Goal: Obtain resource: Download file/media

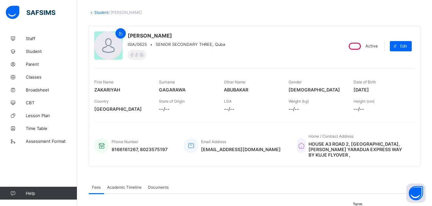
scroll to position [30, 0]
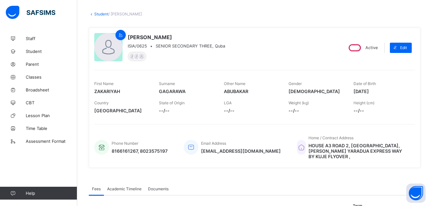
click at [102, 12] on link "Student" at bounding box center [101, 14] width 14 height 5
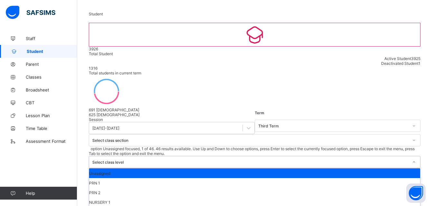
click at [284, 160] on div "Select class level" at bounding box center [250, 162] width 316 height 5
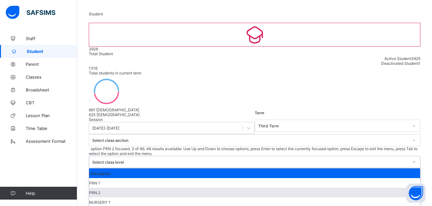
scroll to position [215, 0]
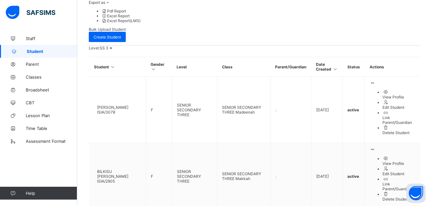
scroll to position [242, 0]
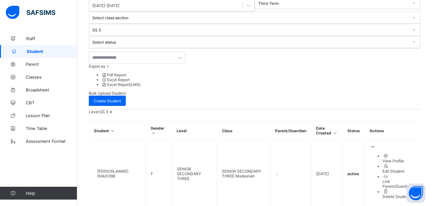
scroll to position [151, 0]
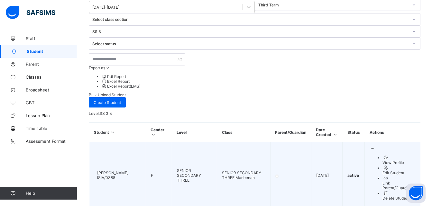
click at [128, 171] on span "[PERSON_NAME]" at bounding box center [112, 173] width 31 height 5
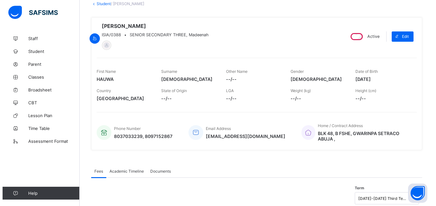
scroll to position [60, 0]
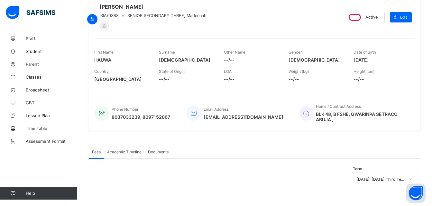
click at [131, 153] on div "Academic Timeline" at bounding box center [124, 152] width 41 height 13
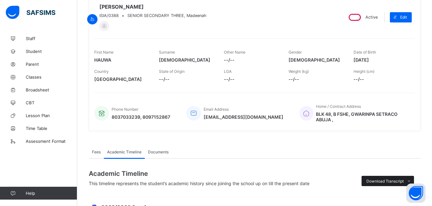
click at [394, 180] on span "Download Transcript" at bounding box center [384, 181] width 37 height 5
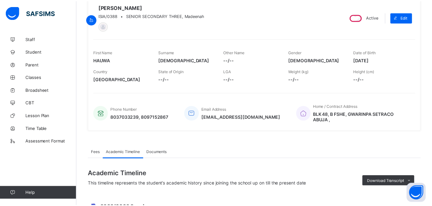
scroll to position [7, 0]
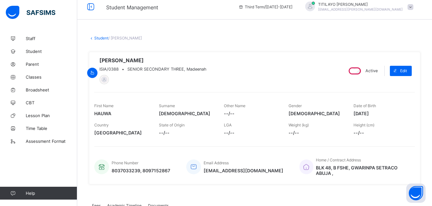
scroll to position [0, 0]
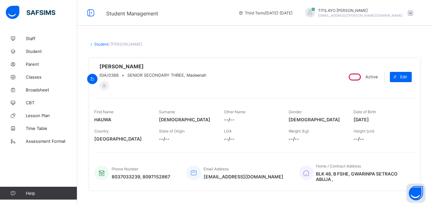
click at [102, 42] on link "Student" at bounding box center [101, 44] width 14 height 5
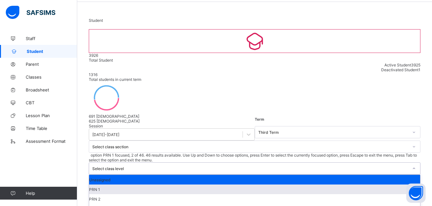
scroll to position [187, 0]
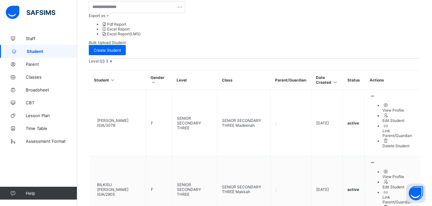
scroll to position [242, 0]
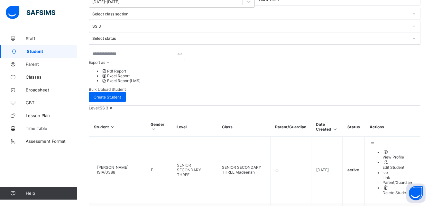
scroll to position [156, 0]
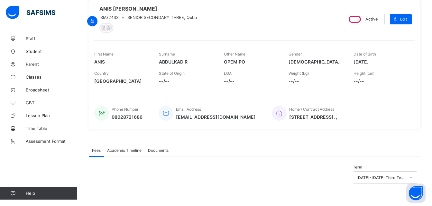
scroll to position [63, 0]
click at [119, 151] on span "Academic Timeline" at bounding box center [124, 150] width 34 height 5
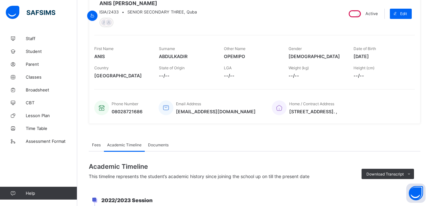
scroll to position [156, 0]
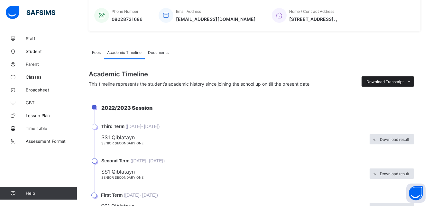
click at [392, 84] on span "Download Transcript" at bounding box center [384, 81] width 37 height 5
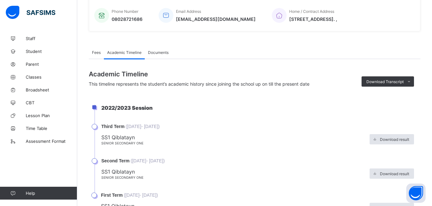
scroll to position [0, 0]
click at [335, 112] on li "2022/2023 Session" at bounding box center [257, 114] width 326 height 19
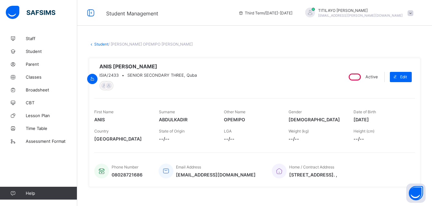
click at [100, 44] on link "Student" at bounding box center [101, 44] width 14 height 5
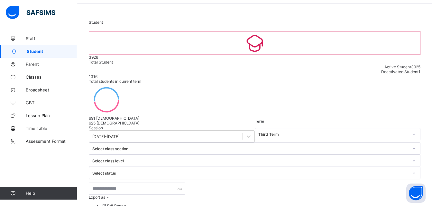
click at [269, 155] on div "Select class level" at bounding box center [254, 161] width 331 height 12
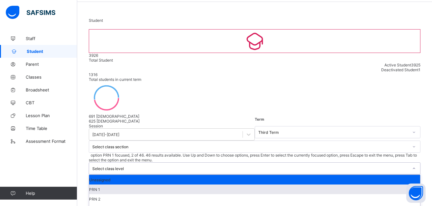
scroll to position [187, 0]
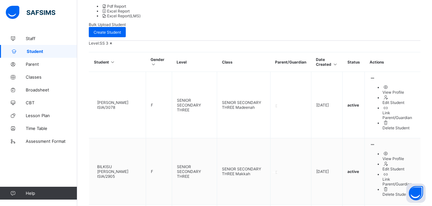
scroll to position [242, 0]
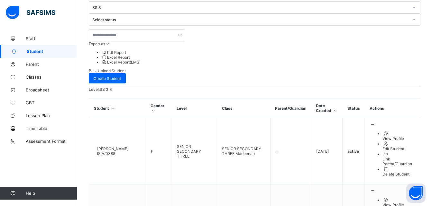
scroll to position [173, 0]
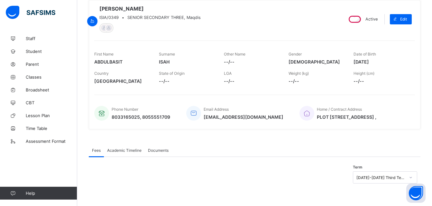
scroll to position [60, 0]
click at [127, 152] on span "Academic Timeline" at bounding box center [124, 150] width 34 height 5
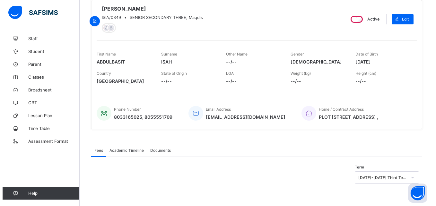
scroll to position [173, 0]
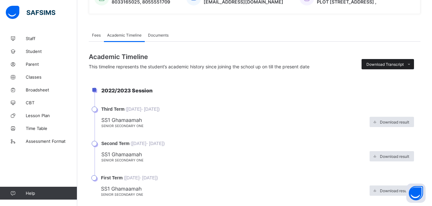
click at [392, 67] on span "Download Transcript" at bounding box center [384, 64] width 37 height 5
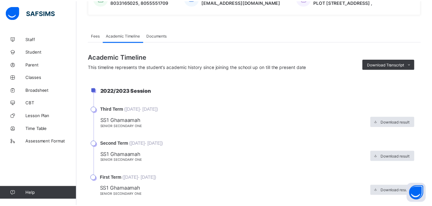
scroll to position [48, 0]
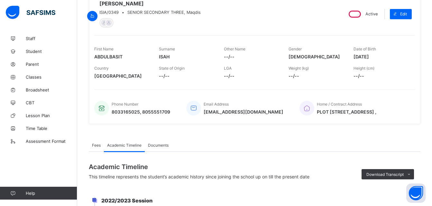
scroll to position [41, 0]
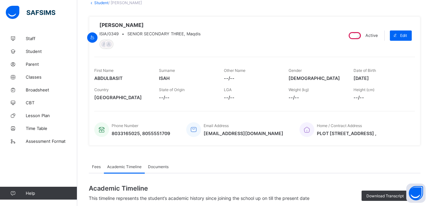
drag, startPoint x: 378, startPoint y: 14, endPoint x: 358, endPoint y: 13, distance: 19.6
click at [376, 13] on div "ABDULBASIT ISAH ISIA/0349 • SENIOR SECONDARY THREE, Maqdis Active Edit First Na…" at bounding box center [254, 81] width 331 height 139
click at [103, 1] on link "Student" at bounding box center [101, 2] width 14 height 5
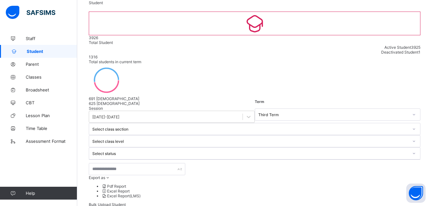
click at [272, 139] on div "Select class level" at bounding box center [250, 141] width 316 height 5
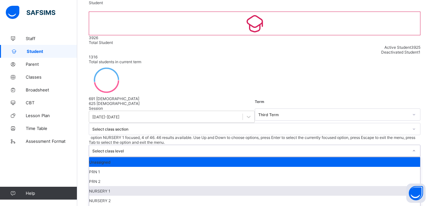
scroll to position [185, 0]
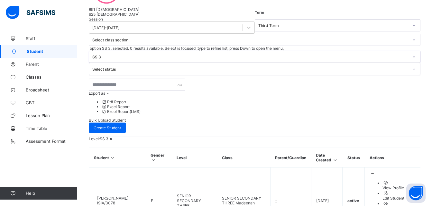
scroll to position [242, 0]
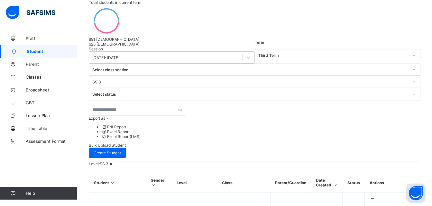
scroll to position [239, 0]
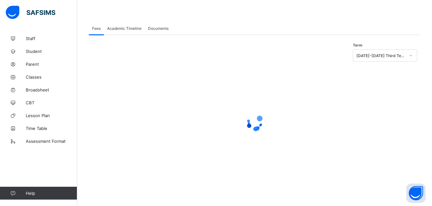
scroll to position [60, 0]
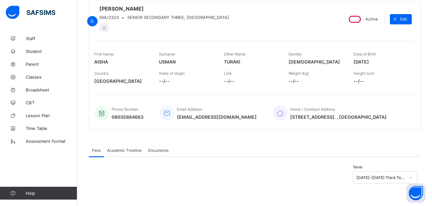
click at [130, 150] on span "Academic Timeline" at bounding box center [124, 150] width 34 height 5
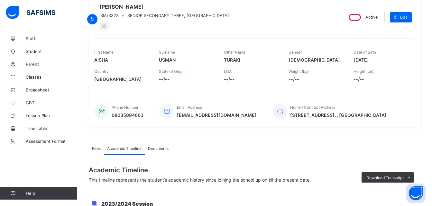
scroll to position [239, 0]
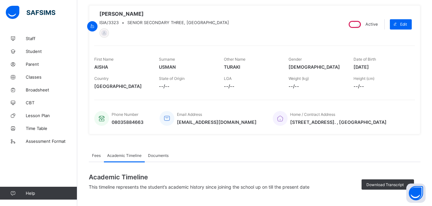
scroll to position [0, 0]
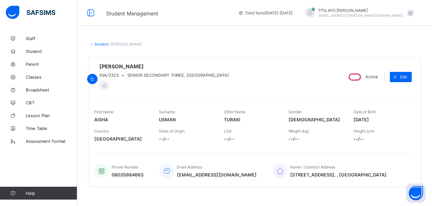
click at [102, 44] on link "Student" at bounding box center [101, 44] width 14 height 5
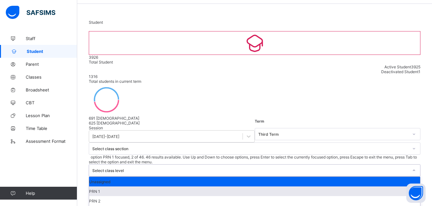
scroll to position [24, 0]
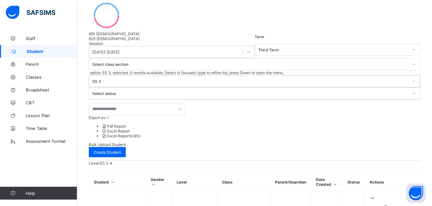
scroll to position [242, 0]
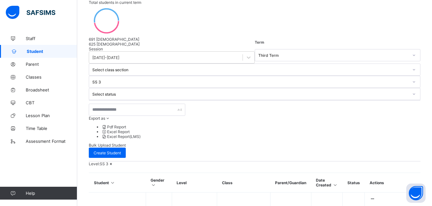
scroll to position [239, 0]
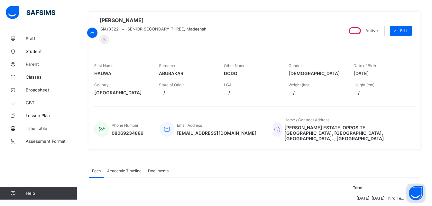
scroll to position [61, 0]
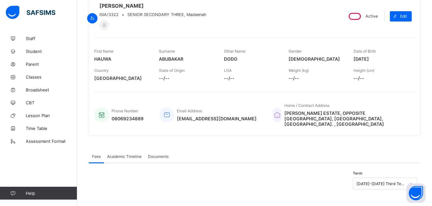
click at [126, 154] on span "Academic Timeline" at bounding box center [124, 156] width 34 height 5
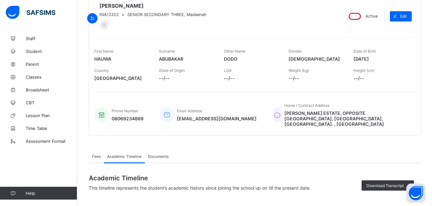
click at [128, 154] on span "Academic Timeline" at bounding box center [124, 156] width 34 height 5
click at [393, 184] on span "Download Transcript" at bounding box center [384, 186] width 37 height 5
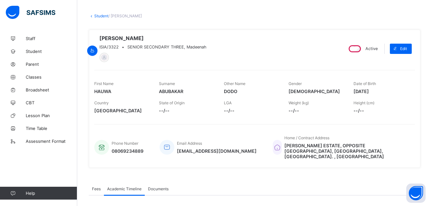
scroll to position [0, 0]
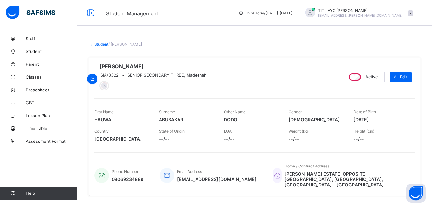
click at [101, 43] on link "Student" at bounding box center [101, 44] width 14 height 5
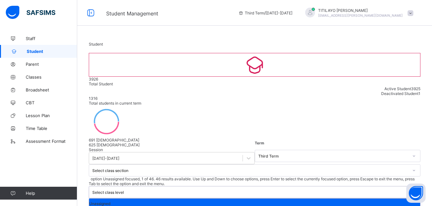
scroll to position [24, 0]
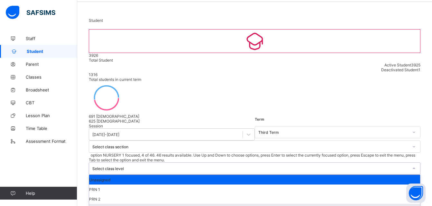
scroll to position [205, 0]
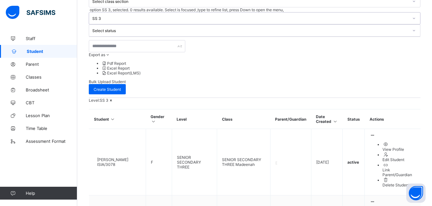
scroll to position [242, 0]
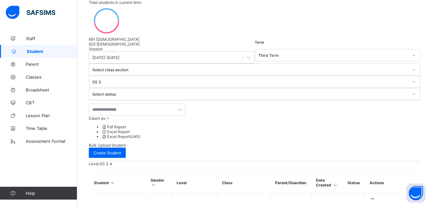
scroll to position [239, 0]
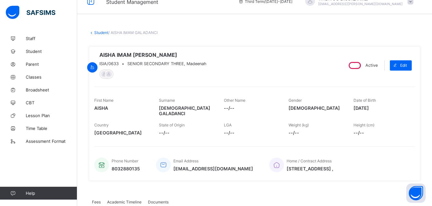
scroll to position [9, 0]
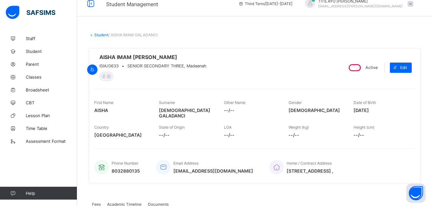
click at [100, 36] on link "Student" at bounding box center [101, 34] width 14 height 5
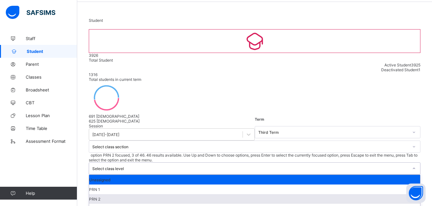
scroll to position [196, 0]
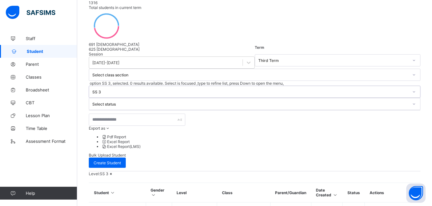
scroll to position [242, 0]
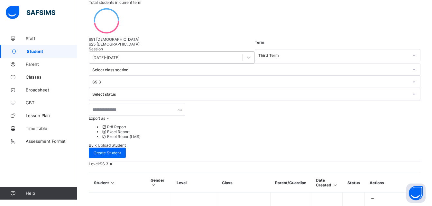
scroll to position [239, 0]
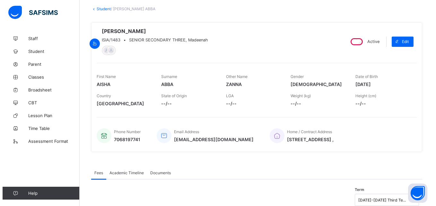
scroll to position [63, 0]
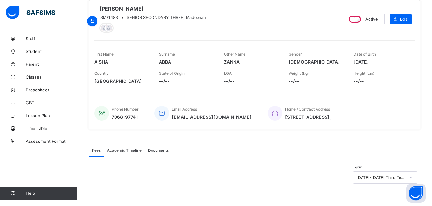
click at [125, 148] on span "Academic Timeline" at bounding box center [124, 150] width 34 height 5
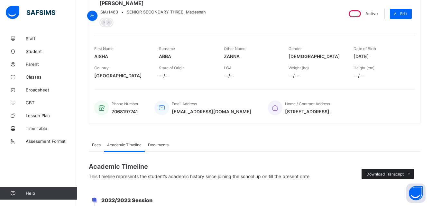
click at [391, 177] on span "Download Transcript" at bounding box center [384, 174] width 37 height 5
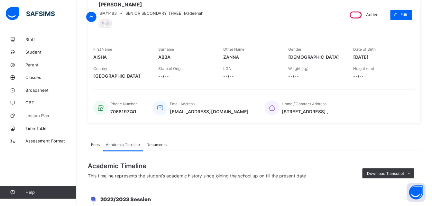
scroll to position [28, 0]
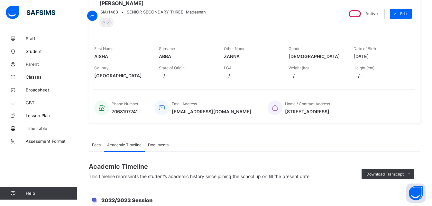
scroll to position [0, 0]
click at [412, 94] on div "Phone Number [PHONE_NUMBER] Email Address [EMAIL_ADDRESS][DOMAIN_NAME] Home / C…" at bounding box center [254, 103] width 320 height 29
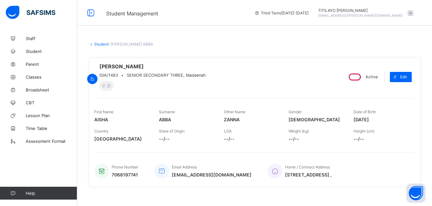
click at [101, 44] on link "Student" at bounding box center [101, 44] width 14 height 5
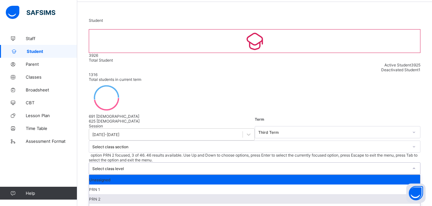
scroll to position [191, 0]
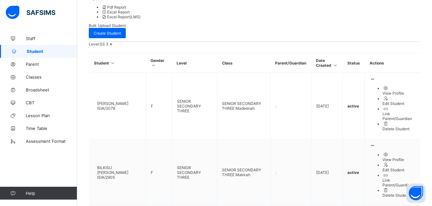
scroll to position [242, 0]
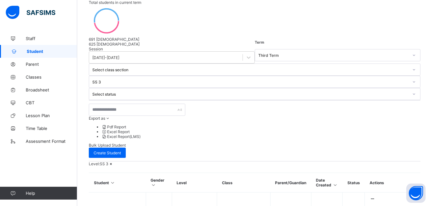
scroll to position [239, 0]
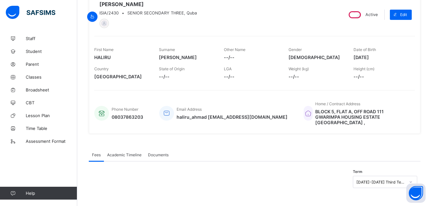
scroll to position [63, 0]
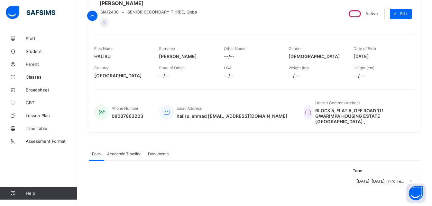
click at [122, 152] on span "Academic Timeline" at bounding box center [124, 154] width 34 height 5
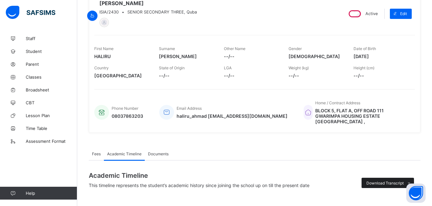
click at [395, 181] on span "Download Transcript" at bounding box center [384, 183] width 37 height 5
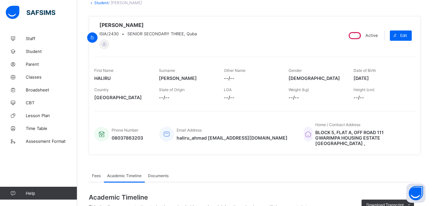
scroll to position [0, 0]
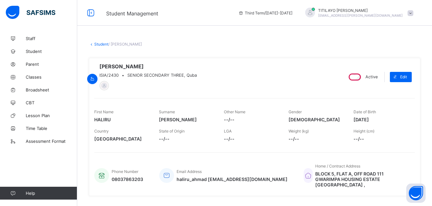
click at [102, 45] on link "Student" at bounding box center [101, 44] width 14 height 5
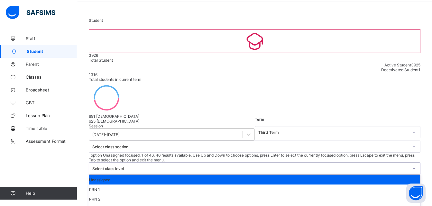
scroll to position [221, 0]
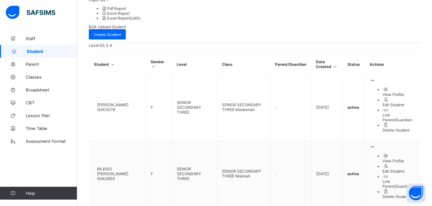
scroll to position [242, 0]
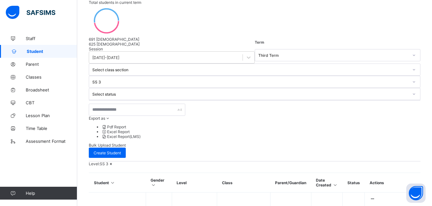
scroll to position [239, 0]
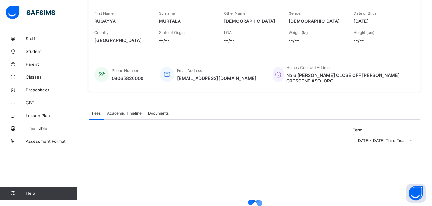
scroll to position [63, 0]
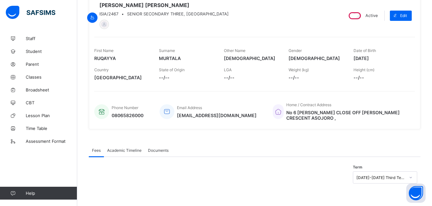
click at [122, 152] on span "Academic Timeline" at bounding box center [124, 150] width 34 height 5
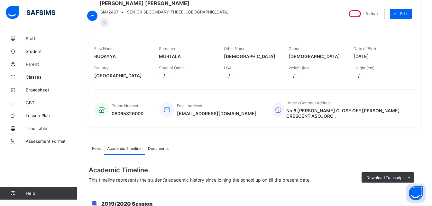
scroll to position [239, 0]
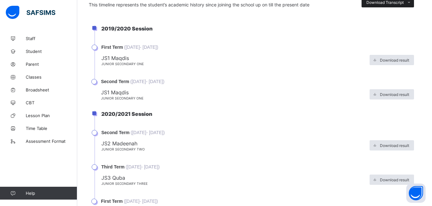
click at [386, 5] on span "Download Transcript" at bounding box center [384, 2] width 37 height 5
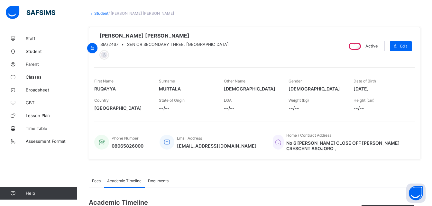
scroll to position [0, 0]
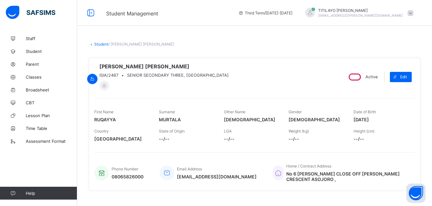
click at [105, 44] on link "Student" at bounding box center [101, 44] width 14 height 5
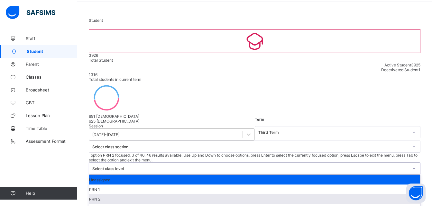
scroll to position [202, 0]
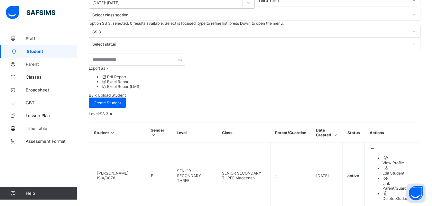
scroll to position [242, 0]
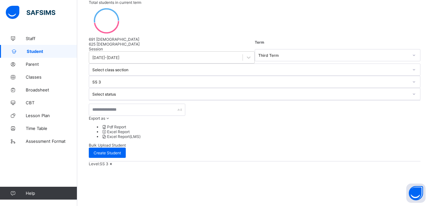
scroll to position [239, 0]
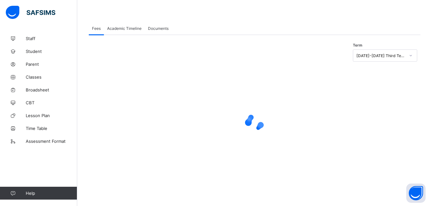
scroll to position [63, 0]
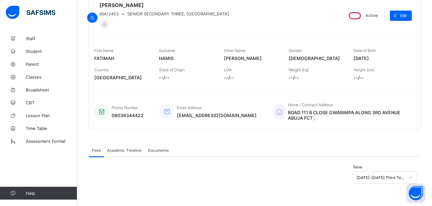
click at [124, 151] on span "Academic Timeline" at bounding box center [124, 150] width 34 height 5
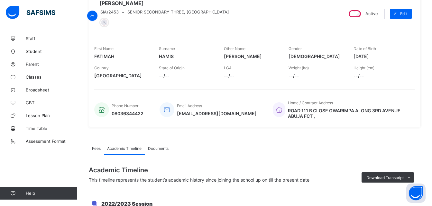
scroll to position [239, 0]
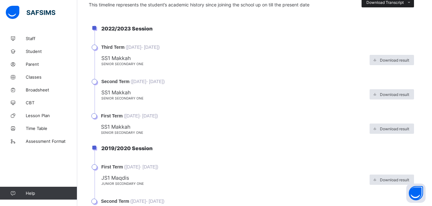
click at [381, 2] on span "Download Transcript" at bounding box center [384, 2] width 37 height 5
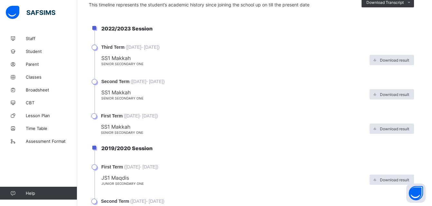
scroll to position [0, 0]
click at [420, 35] on li "2022/2023 Session" at bounding box center [257, 34] width 326 height 19
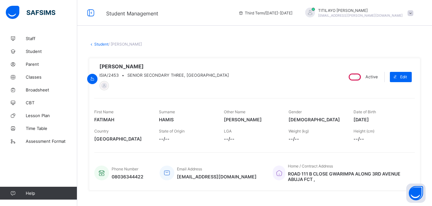
click at [103, 44] on link "Student" at bounding box center [101, 44] width 14 height 5
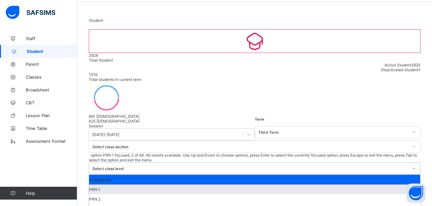
scroll to position [198, 0]
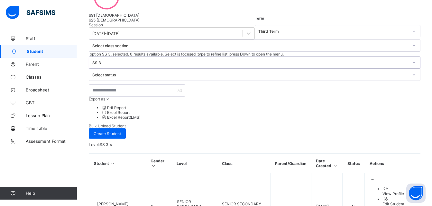
scroll to position [242, 0]
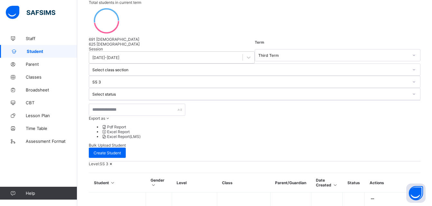
scroll to position [239, 0]
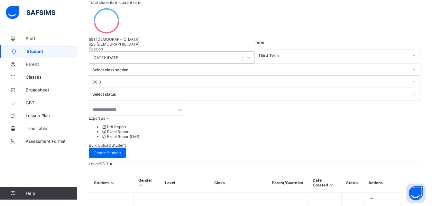
scroll to position [79, 0]
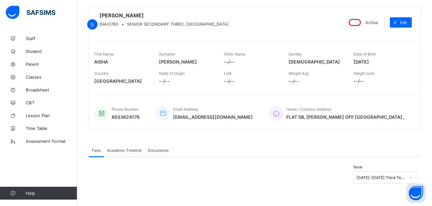
scroll to position [60, 0]
click at [122, 150] on span "Academic Timeline" at bounding box center [124, 150] width 34 height 5
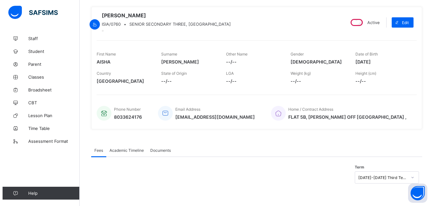
scroll to position [79, 0]
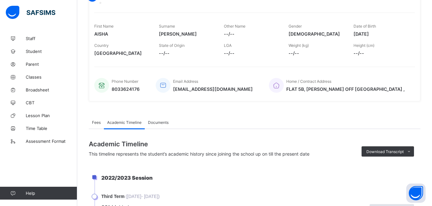
click at [393, 154] on span "Download Transcript" at bounding box center [384, 151] width 37 height 5
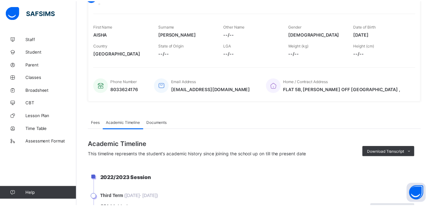
scroll to position [78, 0]
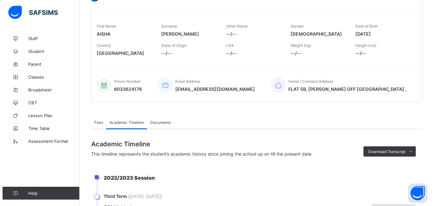
scroll to position [0, 0]
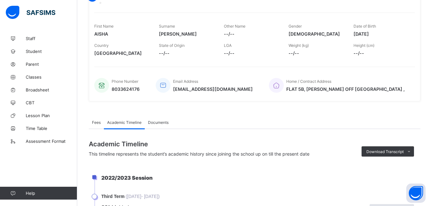
click at [250, 125] on div "Fees Academic Timeline Documents" at bounding box center [254, 122] width 331 height 13
click at [395, 154] on span "Download Transcript" at bounding box center [384, 151] width 37 height 5
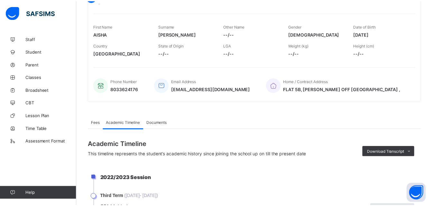
scroll to position [80, 0]
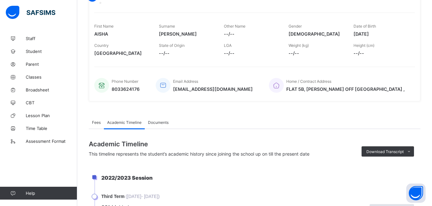
scroll to position [0, 0]
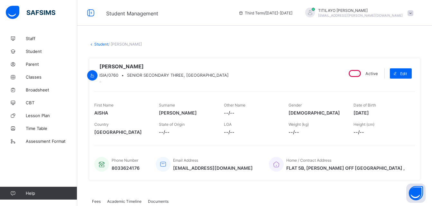
click at [104, 42] on link "Student" at bounding box center [101, 44] width 14 height 5
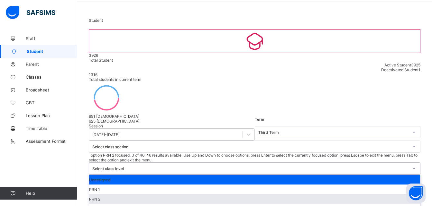
scroll to position [182, 0]
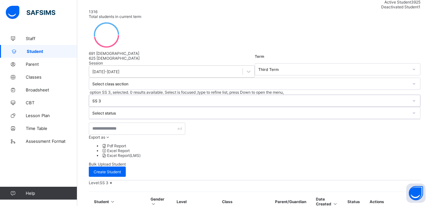
scroll to position [242, 0]
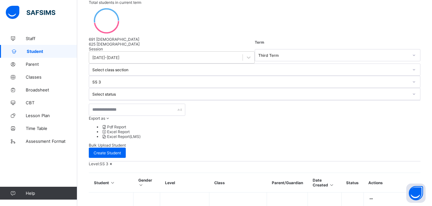
scroll to position [79, 0]
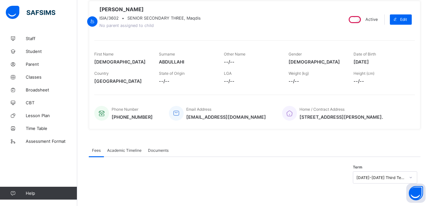
scroll to position [63, 0]
click at [127, 150] on span "Academic Timeline" at bounding box center [124, 150] width 34 height 5
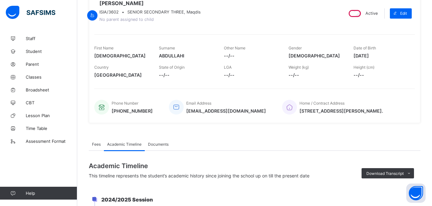
scroll to position [79, 0]
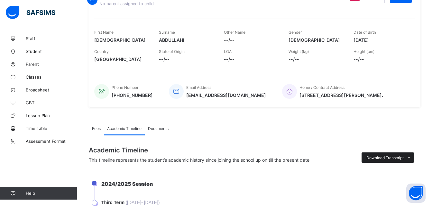
click at [383, 160] on span "Download Transcript" at bounding box center [384, 158] width 37 height 5
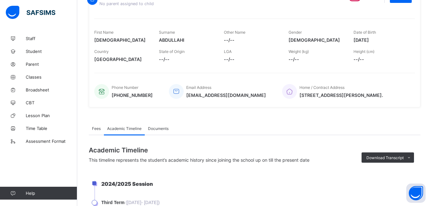
scroll to position [0, 0]
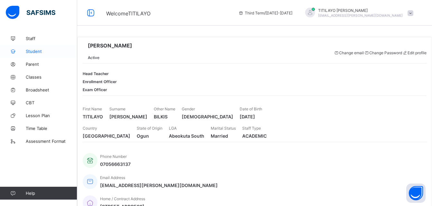
click at [36, 50] on span "Student" at bounding box center [51, 51] width 51 height 5
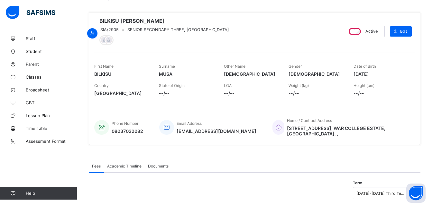
scroll to position [52, 0]
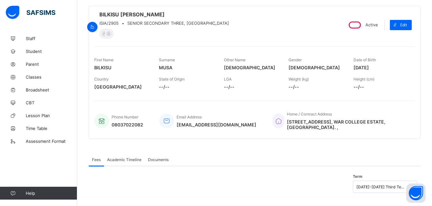
click at [127, 162] on span "Academic Timeline" at bounding box center [124, 159] width 34 height 5
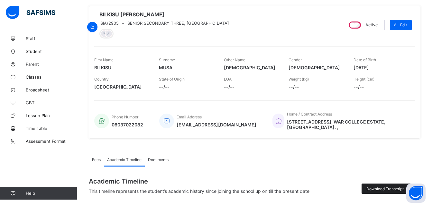
click at [395, 192] on span "Download Transcript" at bounding box center [384, 189] width 37 height 5
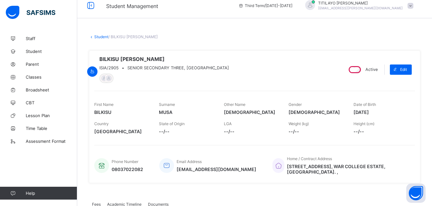
scroll to position [0, 0]
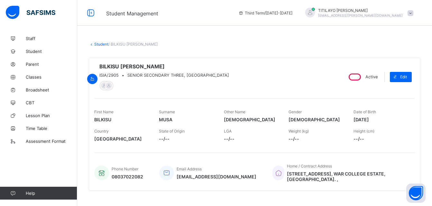
click at [101, 46] on link "Student" at bounding box center [101, 44] width 14 height 5
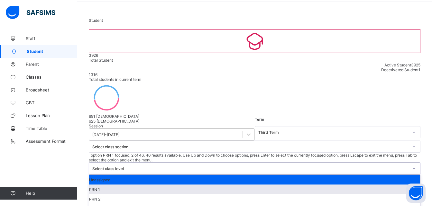
scroll to position [189, 0]
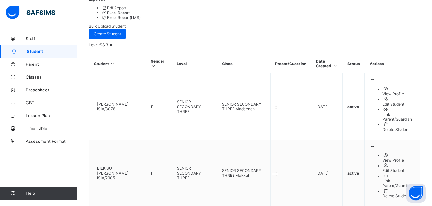
scroll to position [242, 0]
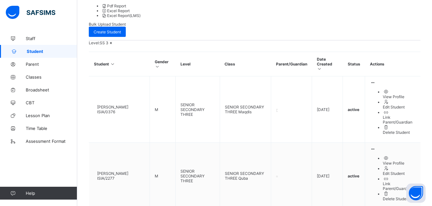
scroll to position [245, 0]
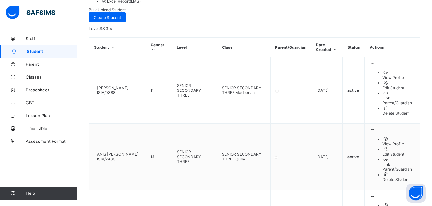
scroll to position [239, 0]
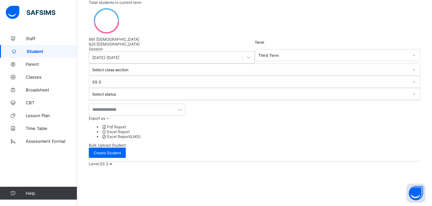
scroll to position [79, 0]
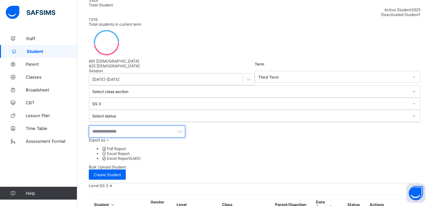
click at [154, 126] on input "text" at bounding box center [137, 132] width 96 height 12
click at [106, 126] on input "**********" at bounding box center [137, 132] width 96 height 12
type input "**********"
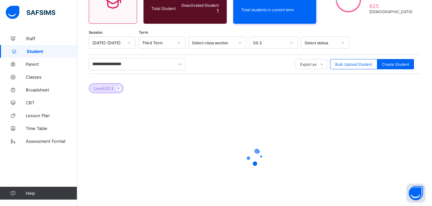
scroll to position [79, 0]
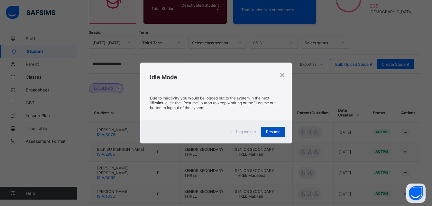
click at [274, 131] on span "Resume" at bounding box center [273, 132] width 14 height 5
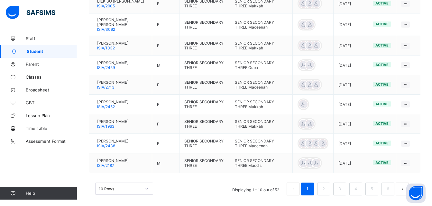
scroll to position [242, 0]
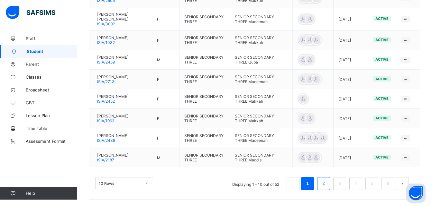
click at [326, 183] on link "2" at bounding box center [323, 184] width 6 height 8
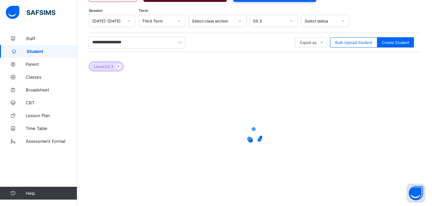
scroll to position [101, 0]
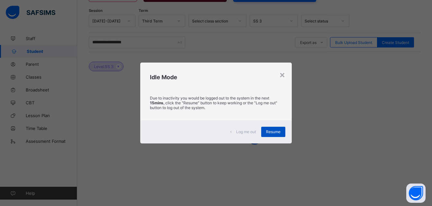
click at [275, 131] on span "Resume" at bounding box center [273, 132] width 14 height 5
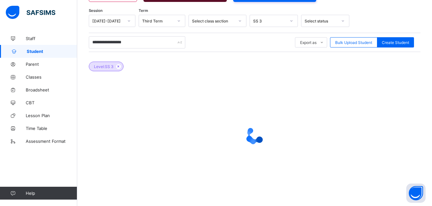
click at [291, 21] on icon at bounding box center [291, 21] width 4 height 6
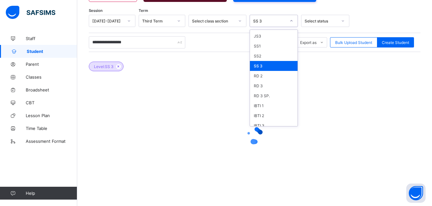
click at [265, 67] on div "SS 3" at bounding box center [274, 66] width 48 height 10
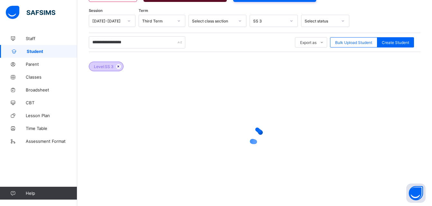
click at [119, 65] on icon at bounding box center [118, 67] width 5 height 4
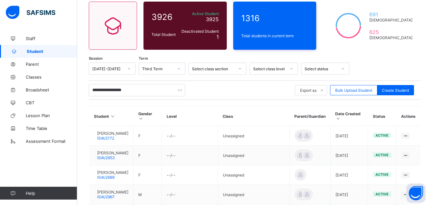
scroll to position [49, 0]
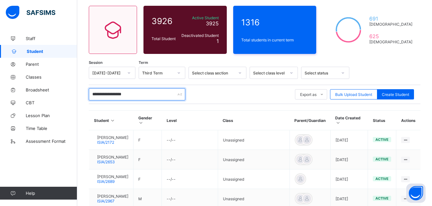
click at [104, 94] on input "**********" at bounding box center [137, 94] width 96 height 12
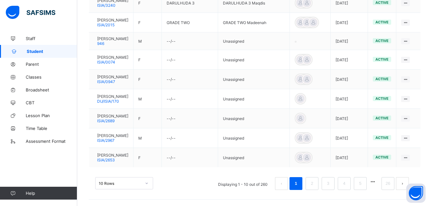
scroll to position [50, 0]
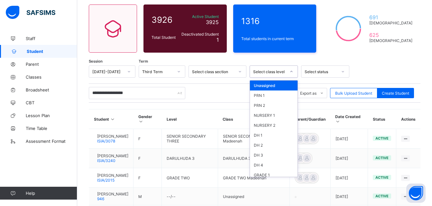
click at [290, 71] on icon at bounding box center [291, 71] width 4 height 6
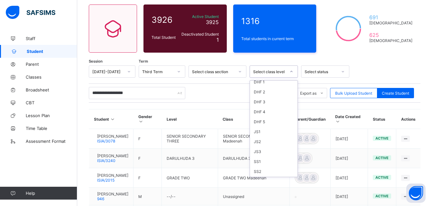
scroll to position [191, 0]
click at [257, 144] on div "SS 3" at bounding box center [274, 144] width 48 height 10
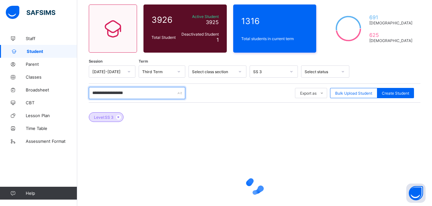
click at [150, 95] on input "**********" at bounding box center [137, 93] width 96 height 12
type input "*"
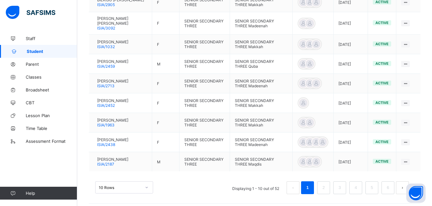
scroll to position [242, 0]
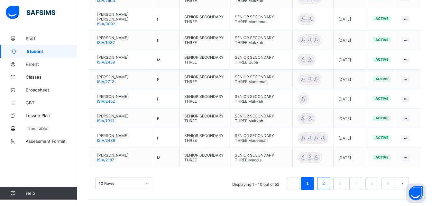
click at [326, 185] on link "2" at bounding box center [323, 184] width 6 height 8
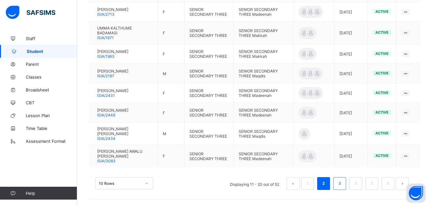
click at [342, 183] on link "3" at bounding box center [339, 184] width 6 height 8
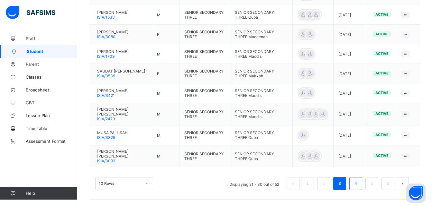
click at [358, 180] on link "4" at bounding box center [355, 184] width 6 height 8
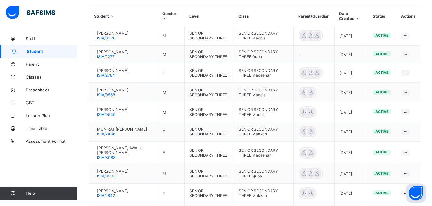
scroll to position [245, 0]
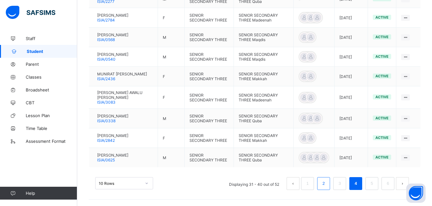
click at [326, 184] on link "2" at bounding box center [323, 184] width 6 height 8
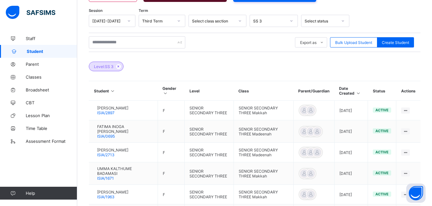
scroll to position [242, 0]
